Goal: Complete application form

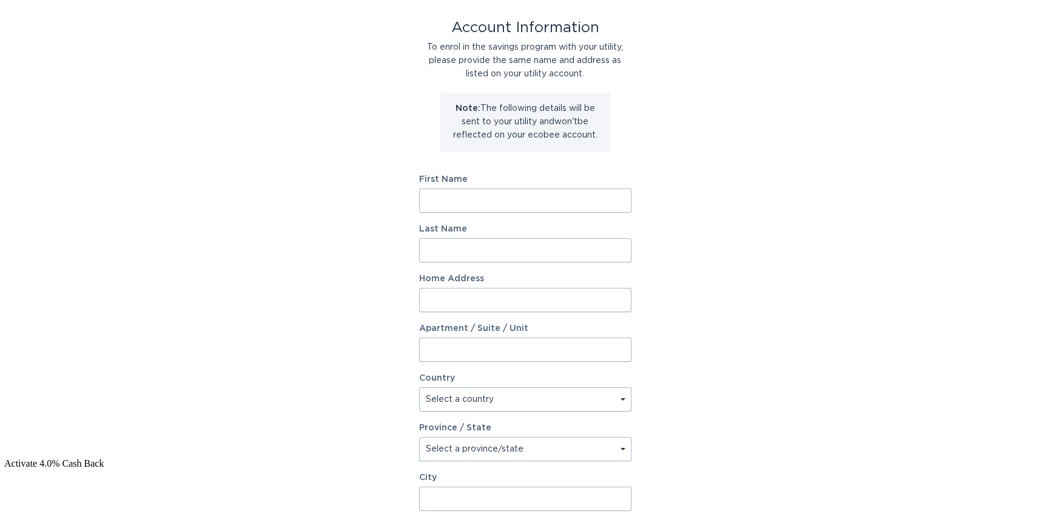
scroll to position [121, 0]
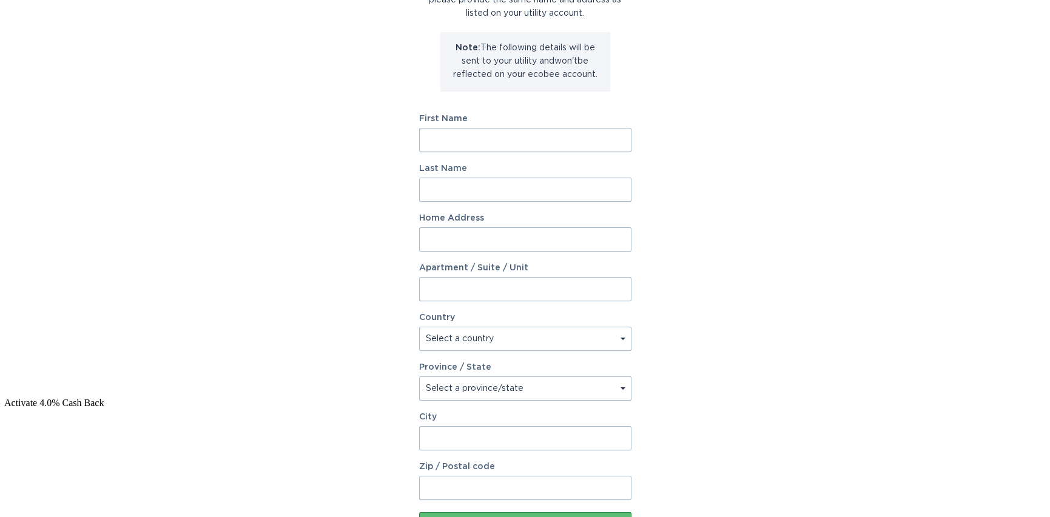
click at [485, 140] on input "First Name" at bounding box center [525, 140] width 212 height 24
type input "Jason"
type input "Walker"
type input "1294 Lauzon Ave"
select select "CA"
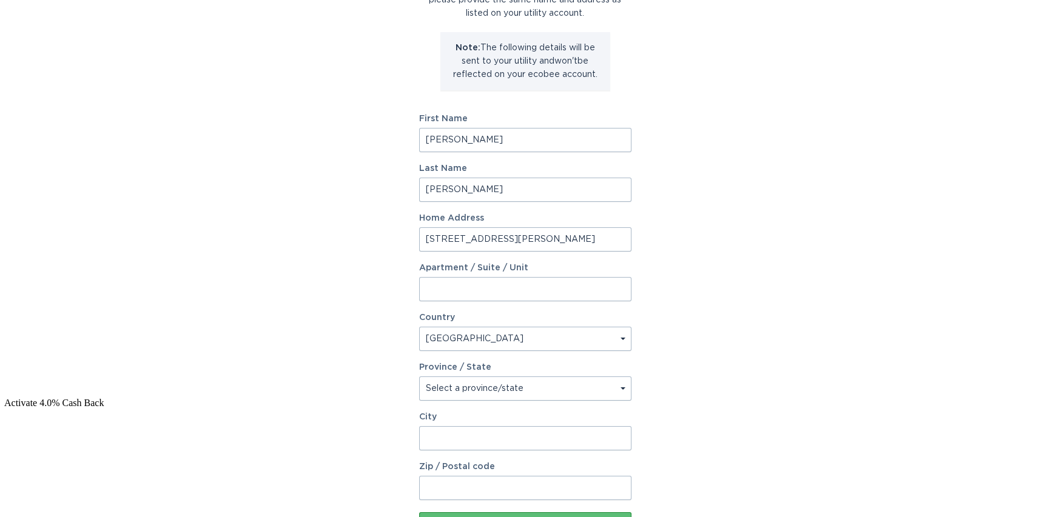
type input "Sudbury"
type input "P3A3E1"
select select "ON"
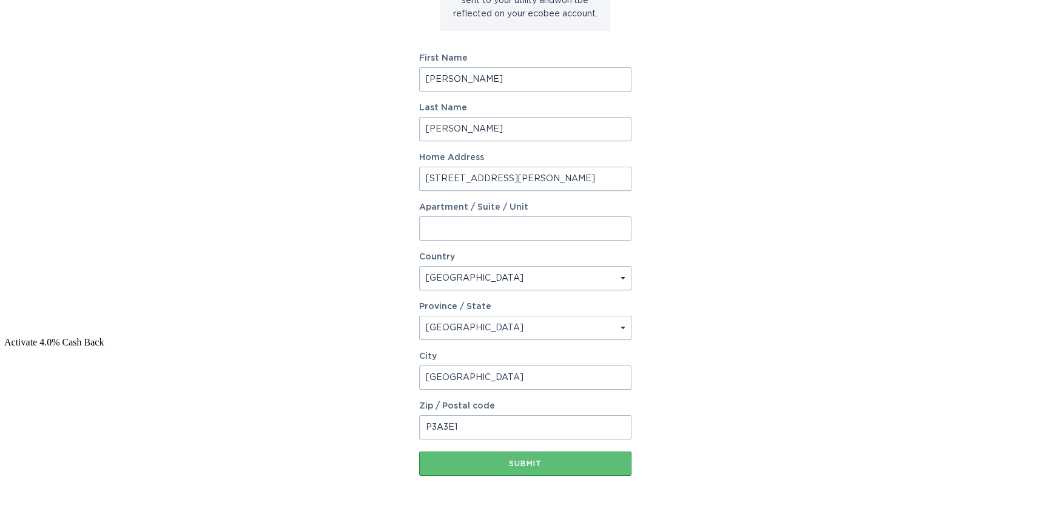
scroll to position [221, 0]
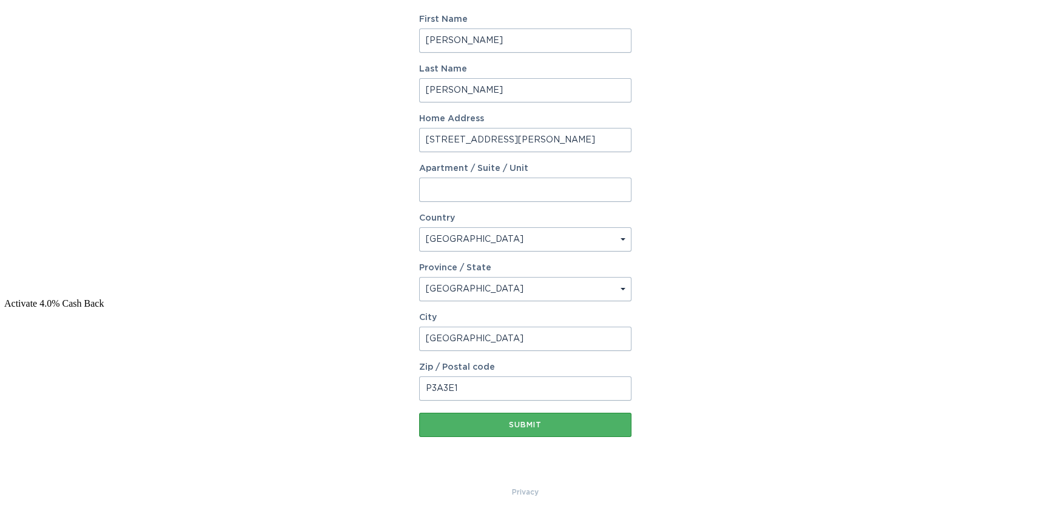
click at [527, 429] on button "Submit" at bounding box center [525, 425] width 212 height 24
